Goal: Information Seeking & Learning: Learn about a topic

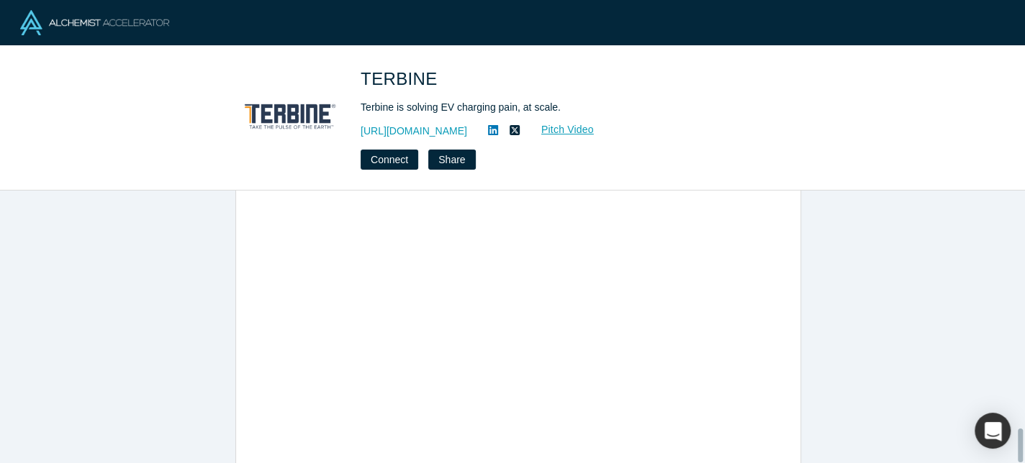
scroll to position [1927, 0]
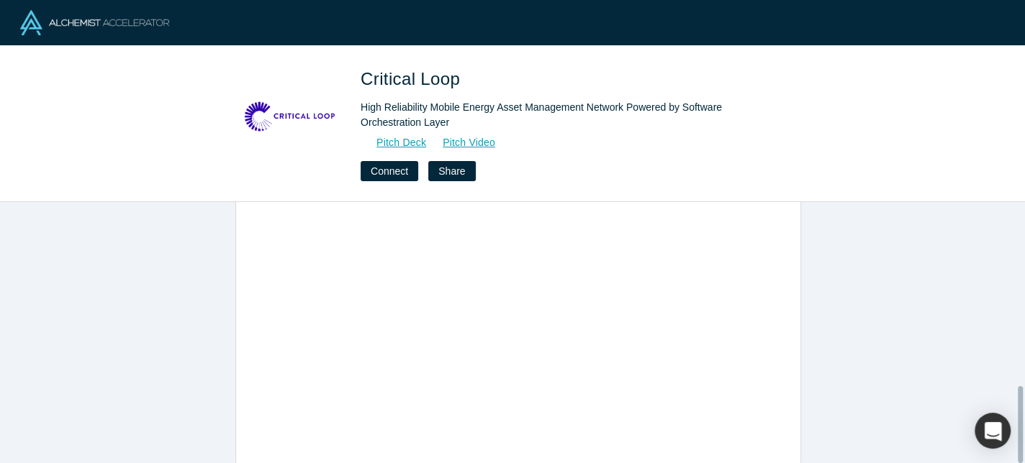
scroll to position [624, 0]
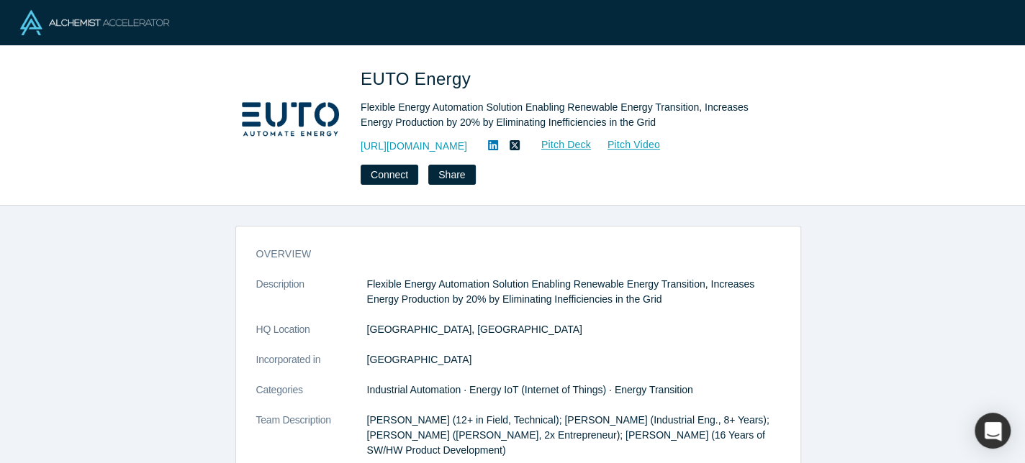
click at [707, 353] on dd "Netherlands" at bounding box center [573, 360] width 413 height 15
click at [822, 141] on div "EUTO Energy Flexible Energy Automation Solution Enabling Renewable Energy Trans…" at bounding box center [512, 126] width 1025 height 160
